Goal: Information Seeking & Learning: Learn about a topic

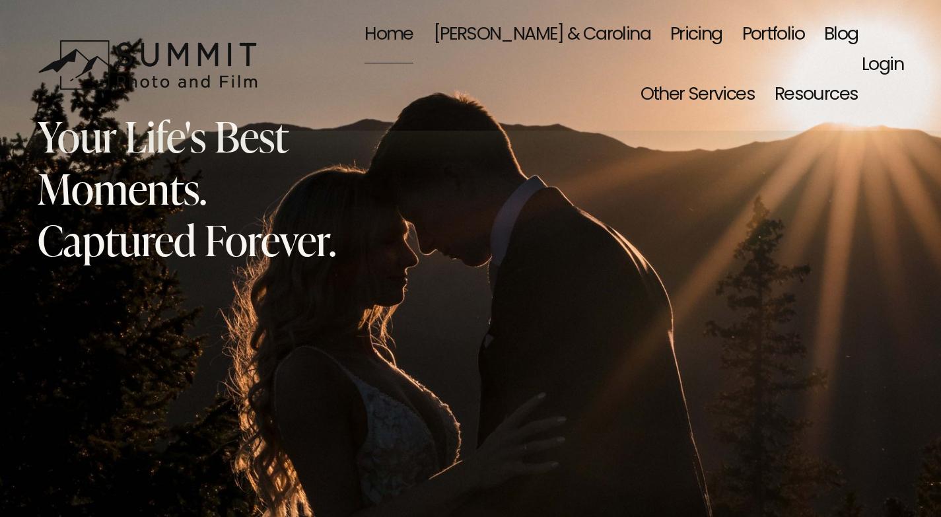
click at [824, 29] on link "Blog" at bounding box center [841, 35] width 34 height 61
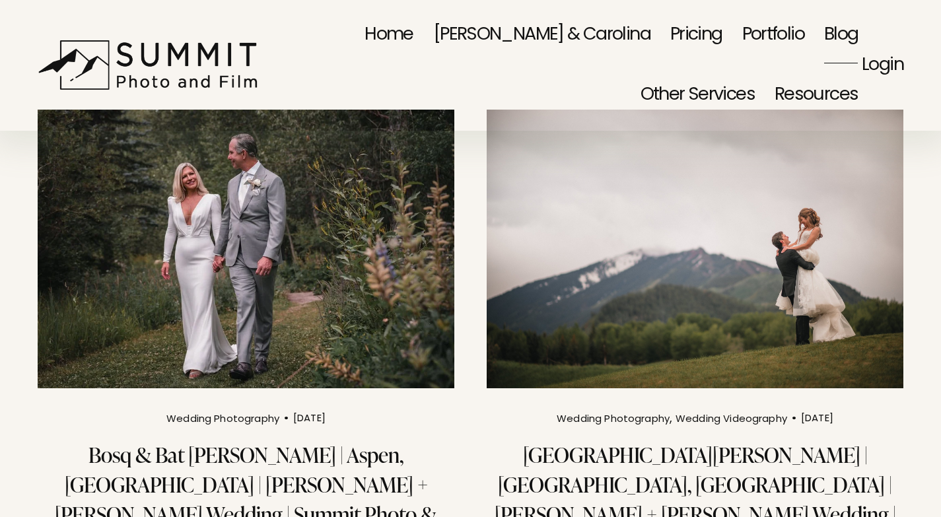
click at [696, 305] on img at bounding box center [695, 248] width 421 height 281
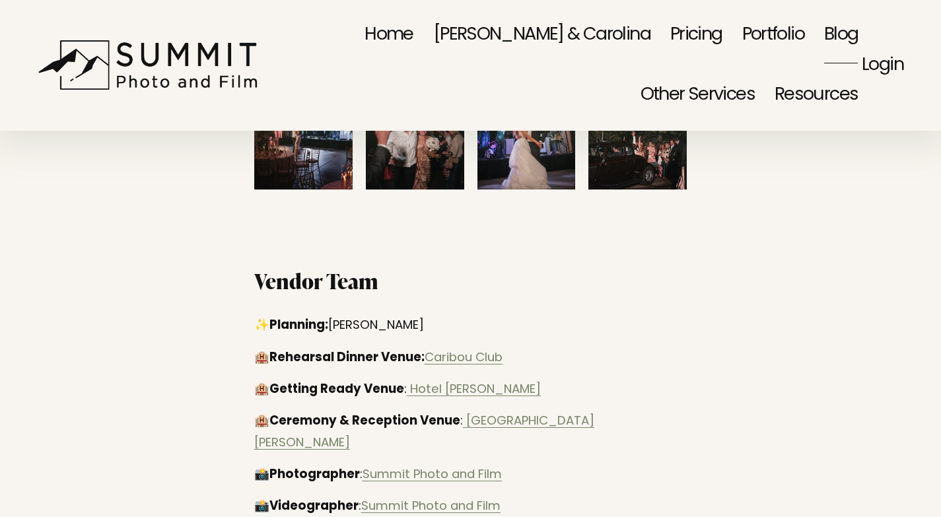
scroll to position [2047, 0]
